Goal: Information Seeking & Learning: Check status

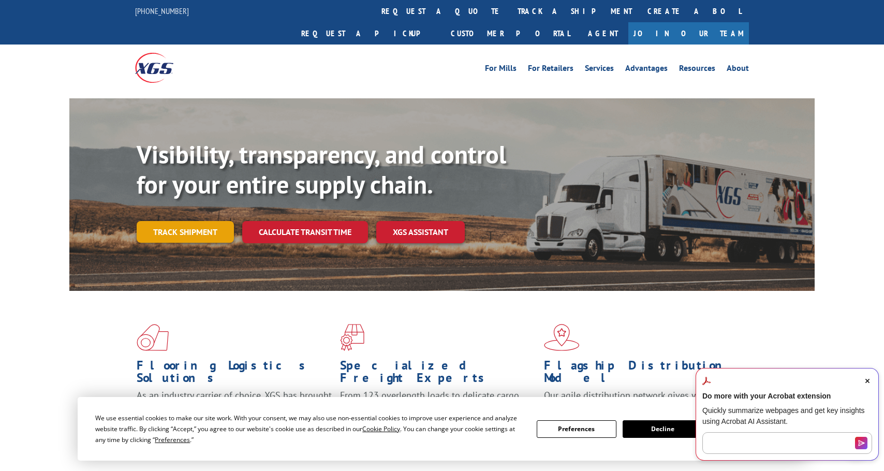
click at [178, 221] on link "Track shipment" at bounding box center [185, 232] width 97 height 22
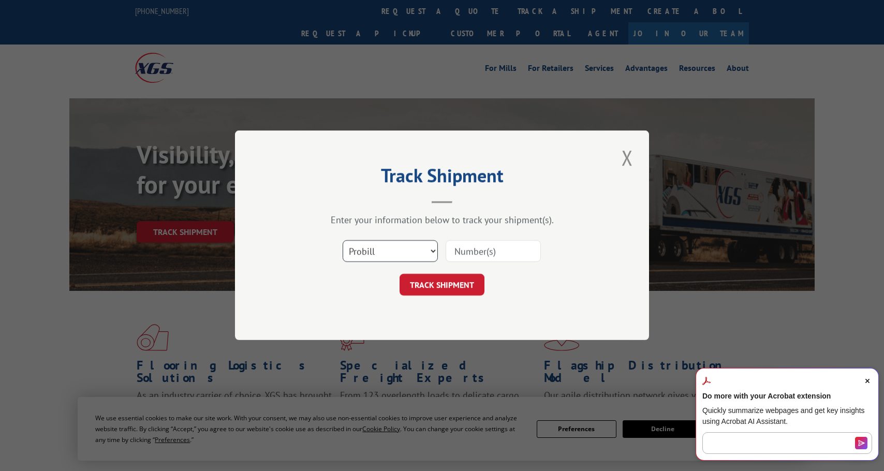
click at [377, 256] on select "Select category... Probill BOL PO" at bounding box center [390, 252] width 95 height 22
select select "bol"
click at [343, 241] on select "Select category... Probill BOL PO" at bounding box center [390, 252] width 95 height 22
click at [470, 252] on input at bounding box center [493, 252] width 95 height 22
click at [466, 245] on input at bounding box center [493, 252] width 95 height 22
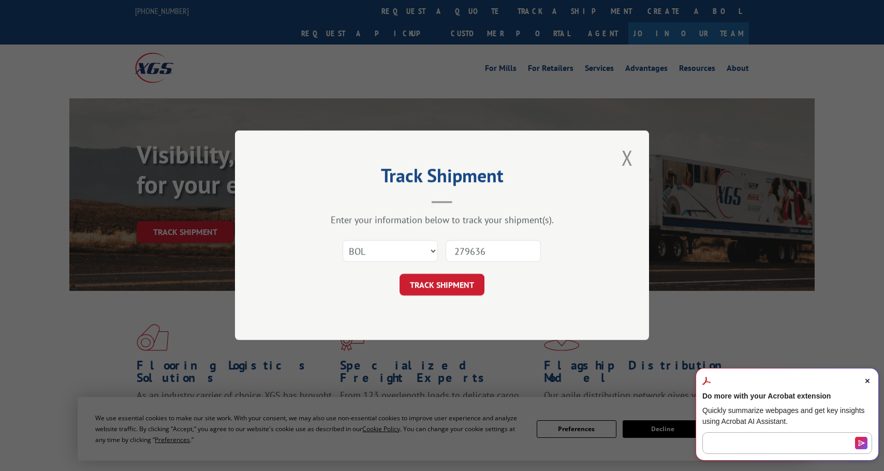
type input "279636"
click at [422, 285] on button "TRACK SHIPMENT" at bounding box center [442, 285] width 85 height 22
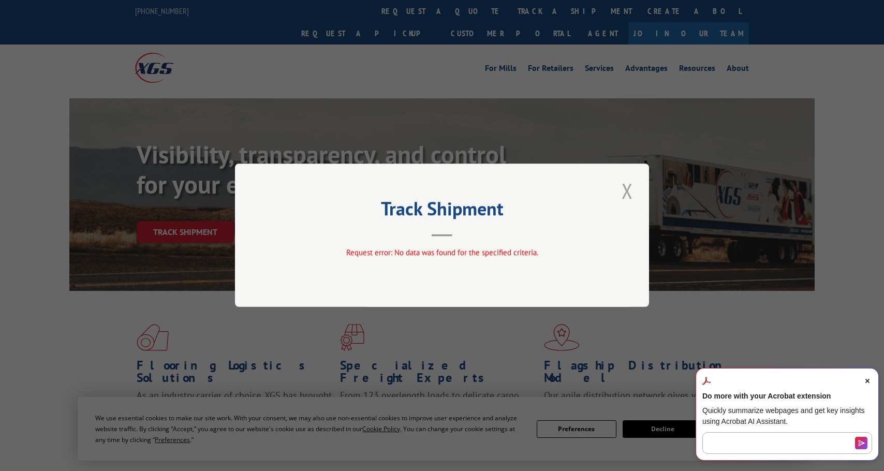
click at [631, 191] on button "Close modal" at bounding box center [627, 190] width 18 height 28
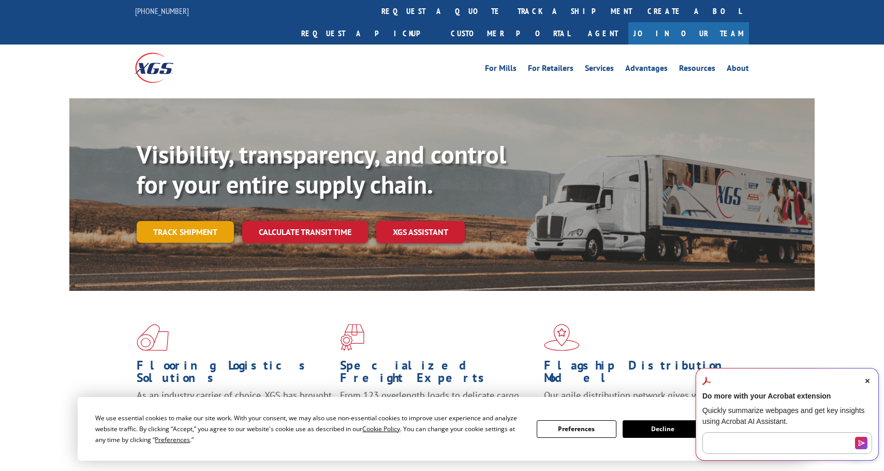
click at [183, 221] on link "Track shipment" at bounding box center [185, 232] width 97 height 22
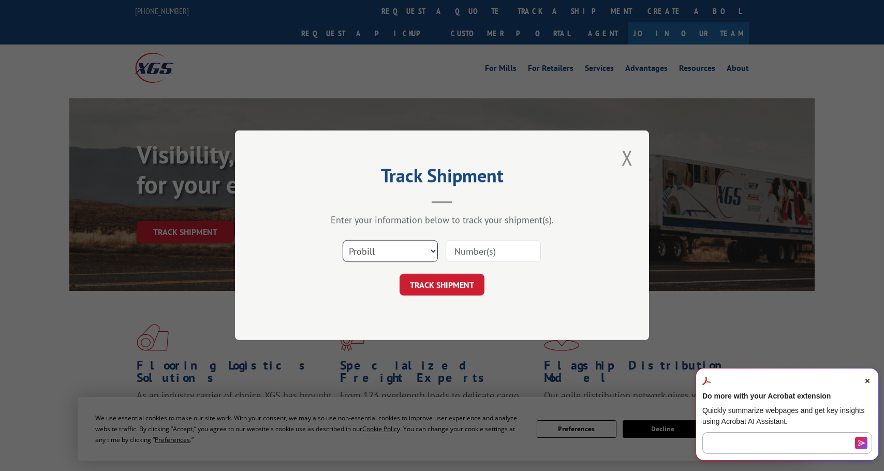
click at [407, 246] on select "Select category... Probill BOL PO" at bounding box center [390, 252] width 95 height 22
select select "bol"
click at [343, 241] on select "Select category... Probill BOL PO" at bounding box center [390, 252] width 95 height 22
click at [468, 247] on input at bounding box center [493, 252] width 95 height 22
type input "417417"
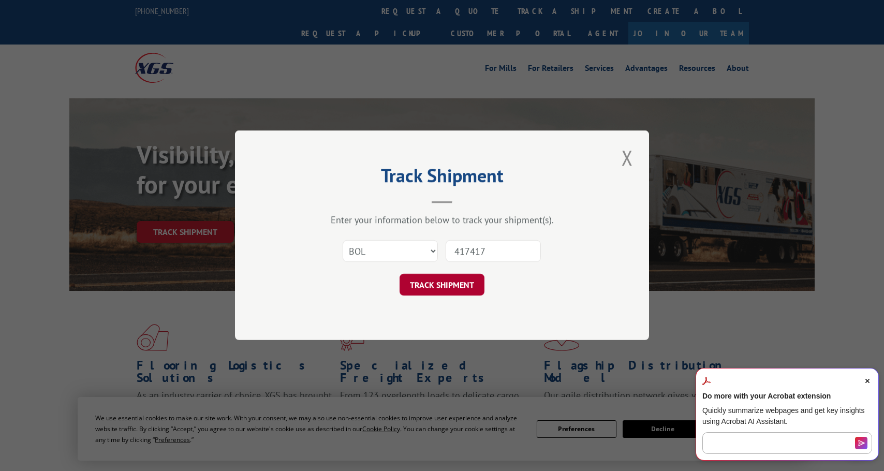
click at [466, 288] on button "TRACK SHIPMENT" at bounding box center [442, 285] width 85 height 22
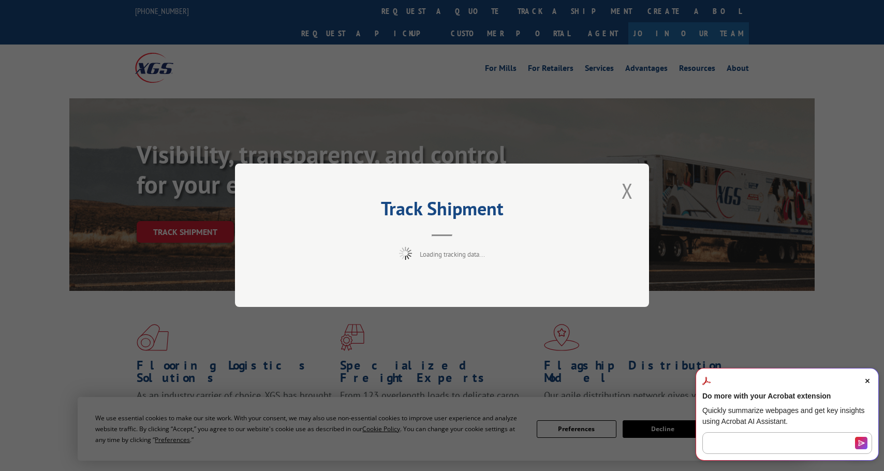
click at [868, 381] on icon "Close Acrobat AI Assistant Dialog" at bounding box center [867, 381] width 4 height 4
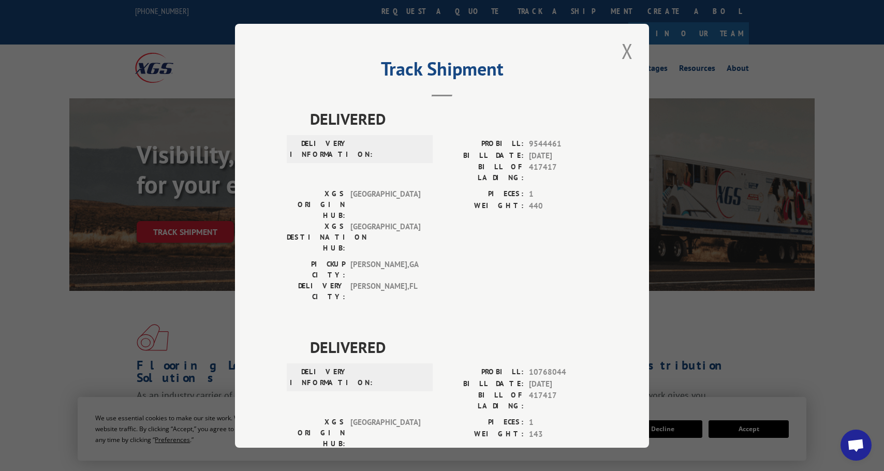
drag, startPoint x: 623, startPoint y: 48, endPoint x: 556, endPoint y: 45, distance: 66.3
click at [623, 48] on button "Close modal" at bounding box center [627, 51] width 18 height 28
